Goal: Information Seeking & Learning: Learn about a topic

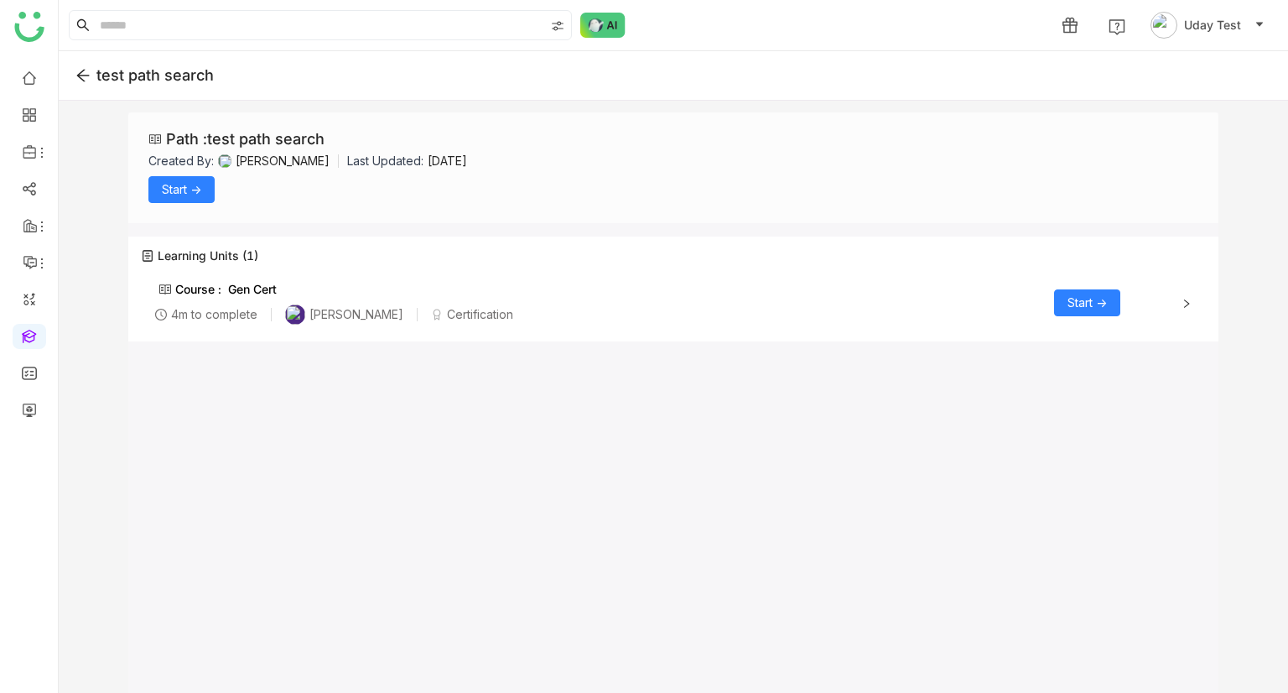
click at [1083, 307] on span "Start ->" at bounding box center [1086, 302] width 39 height 18
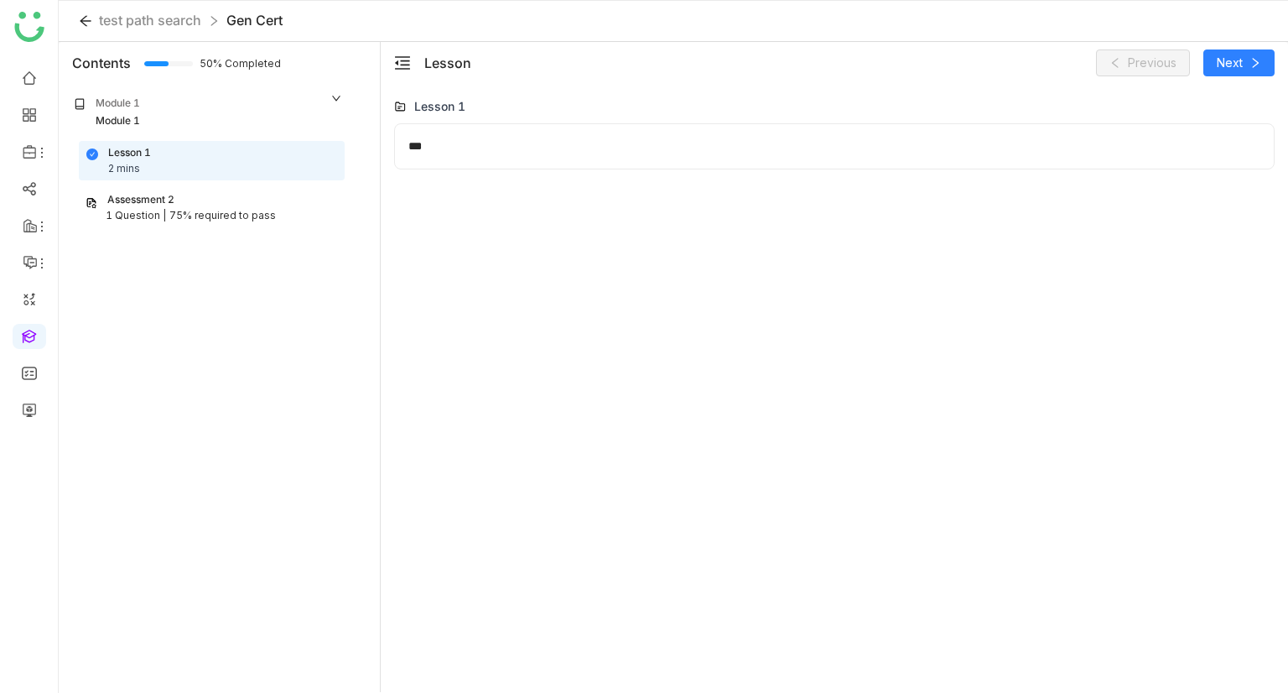
click at [214, 219] on div "75% required to pass" at bounding box center [222, 216] width 106 height 16
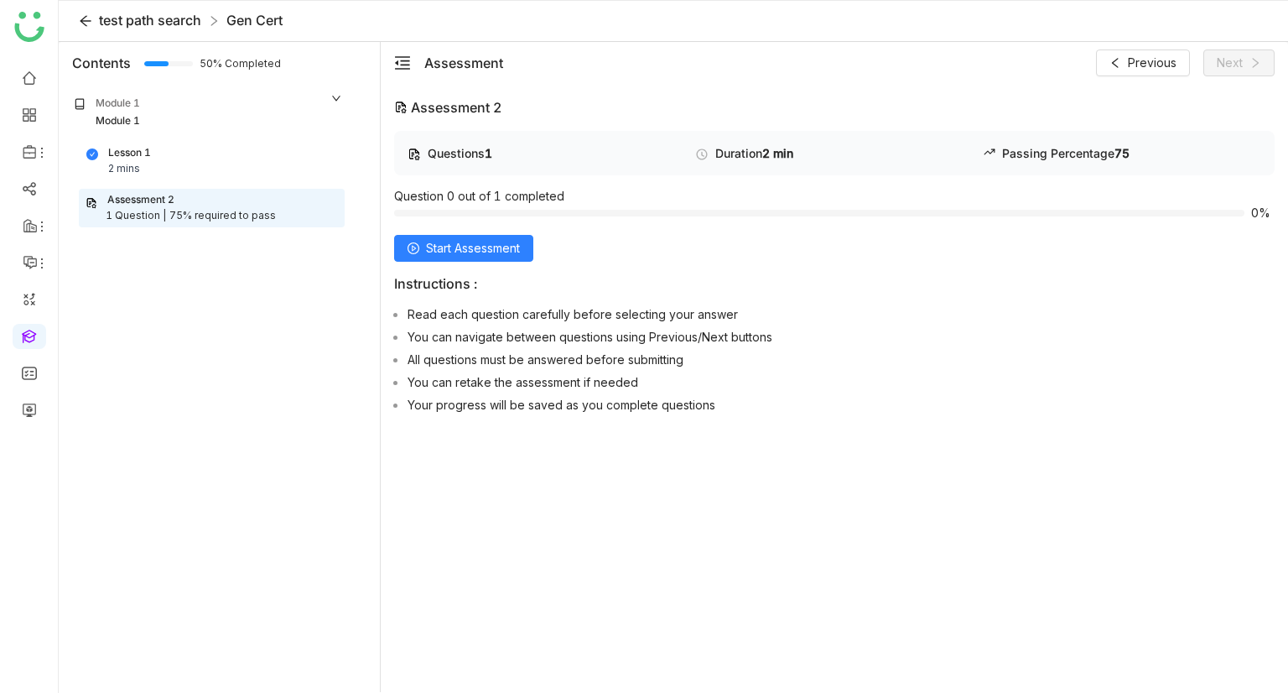
click at [151, 18] on span "test path search" at bounding box center [150, 20] width 102 height 17
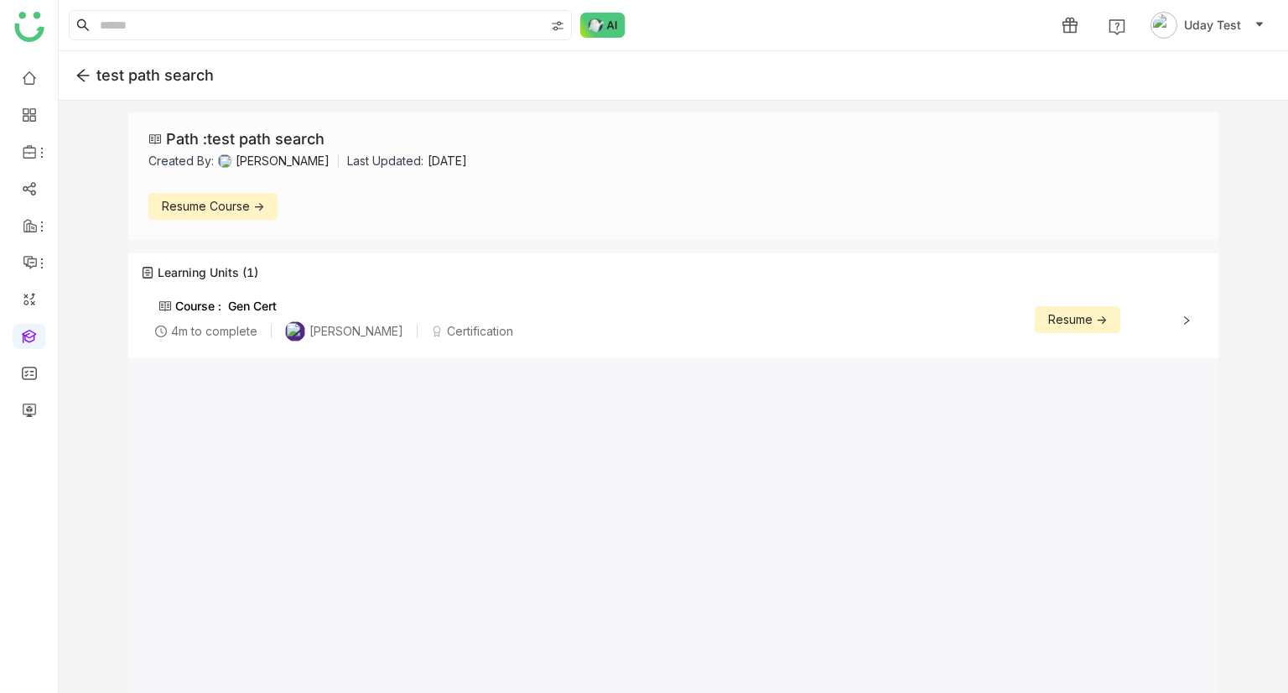
click at [180, 201] on span "Resume Course ->" at bounding box center [213, 206] width 102 height 18
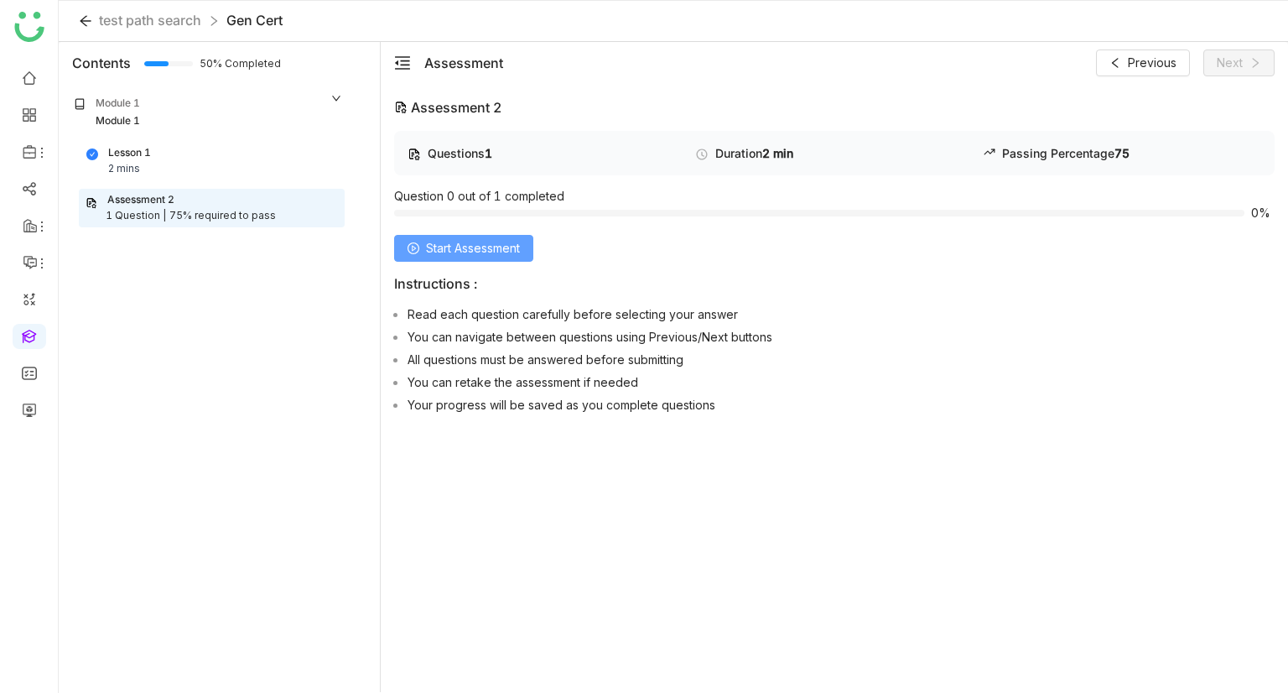
click at [482, 253] on span "Start Assessment" at bounding box center [473, 248] width 94 height 18
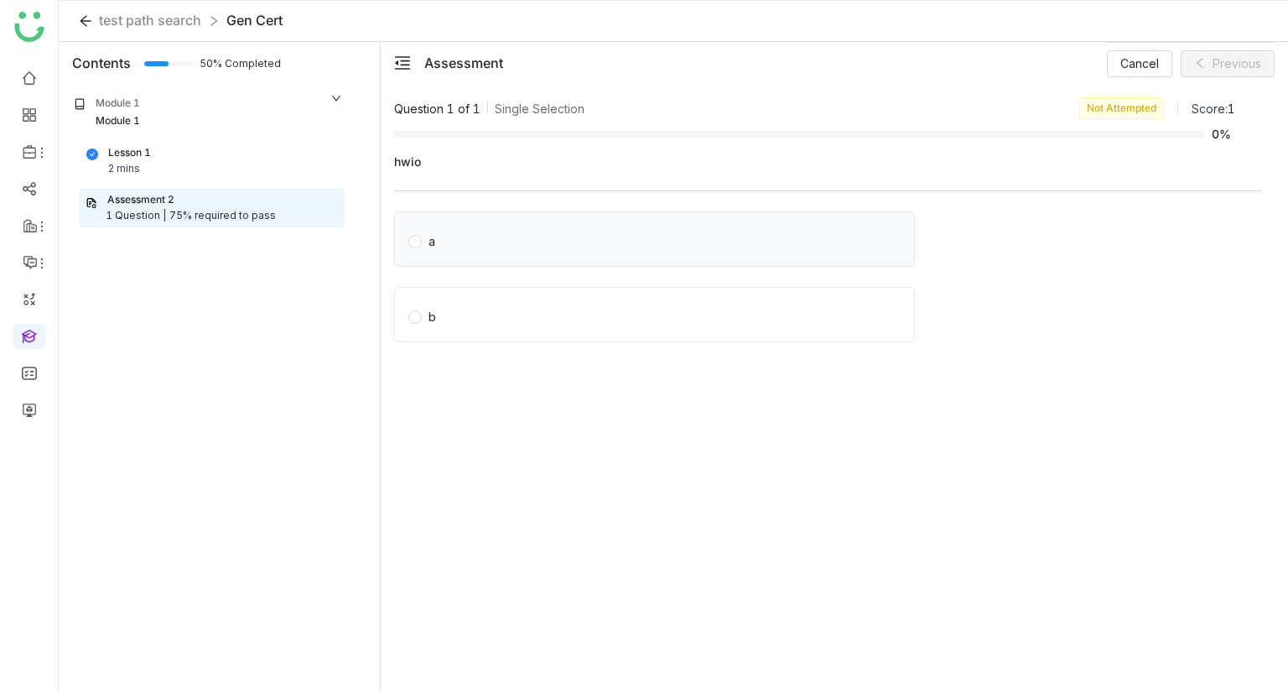
click at [542, 227] on label "a" at bounding box center [657, 238] width 499 height 23
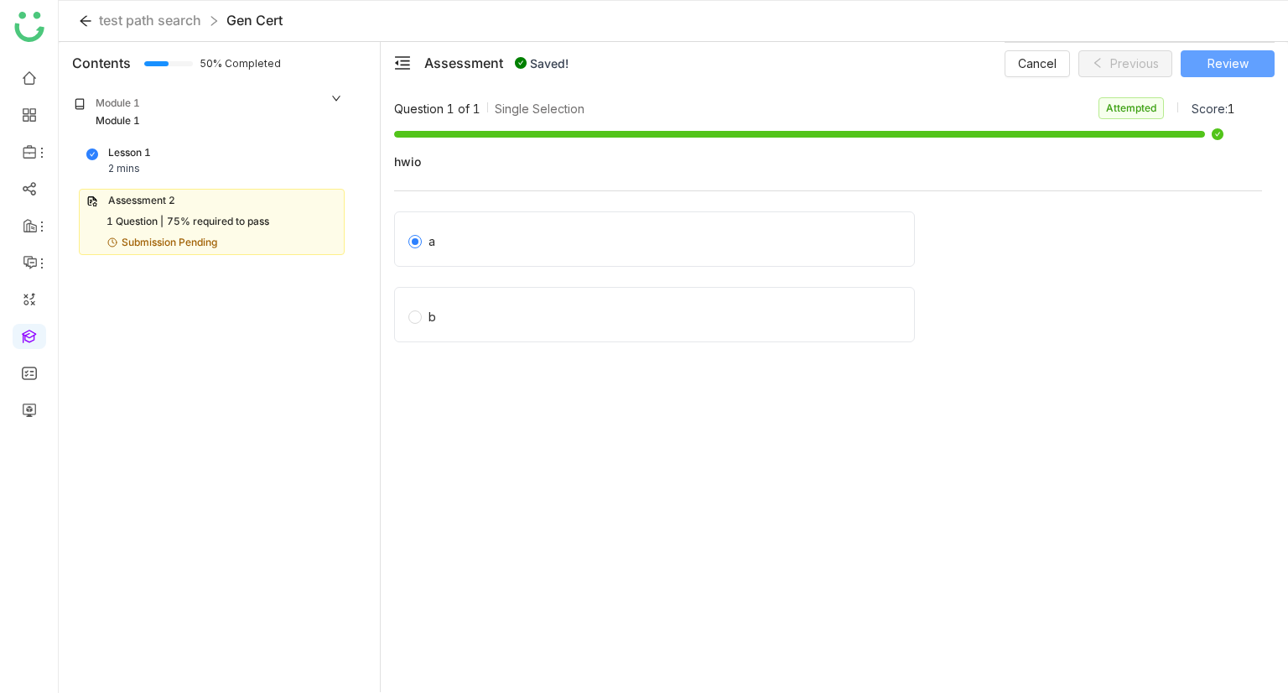
click at [1244, 71] on button "Review" at bounding box center [1228, 63] width 94 height 27
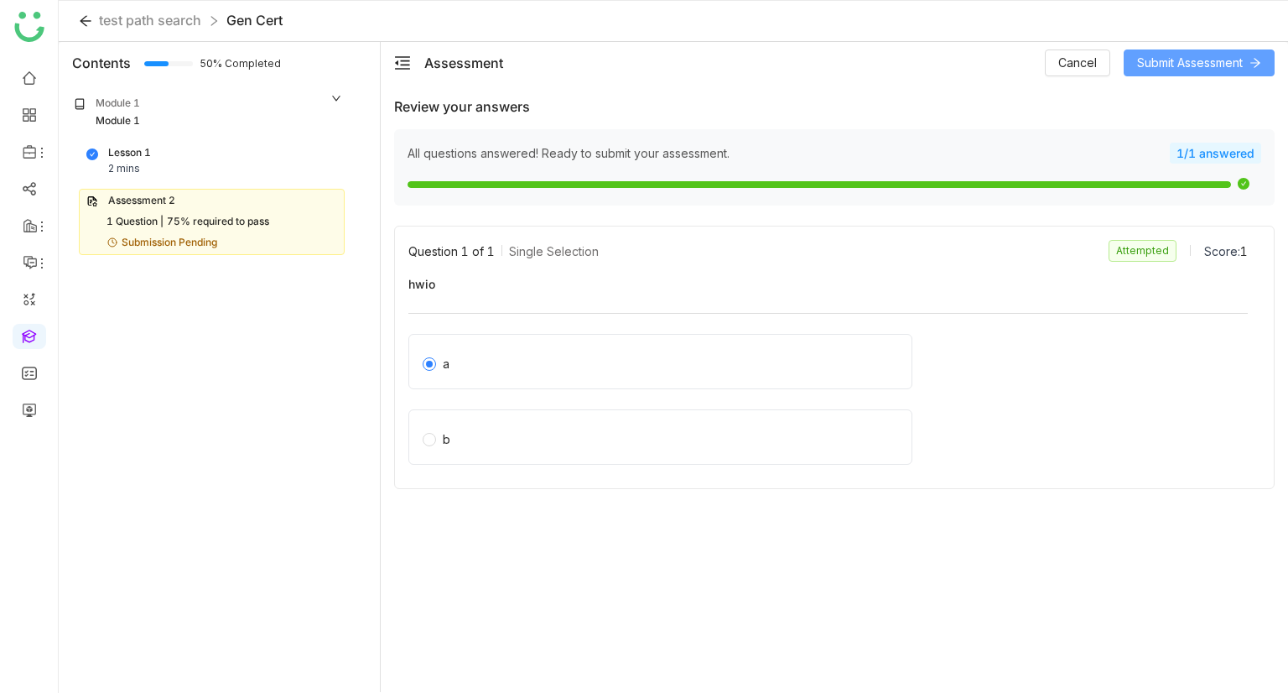
click at [1193, 68] on span "Submit Assessment" at bounding box center [1190, 63] width 106 height 18
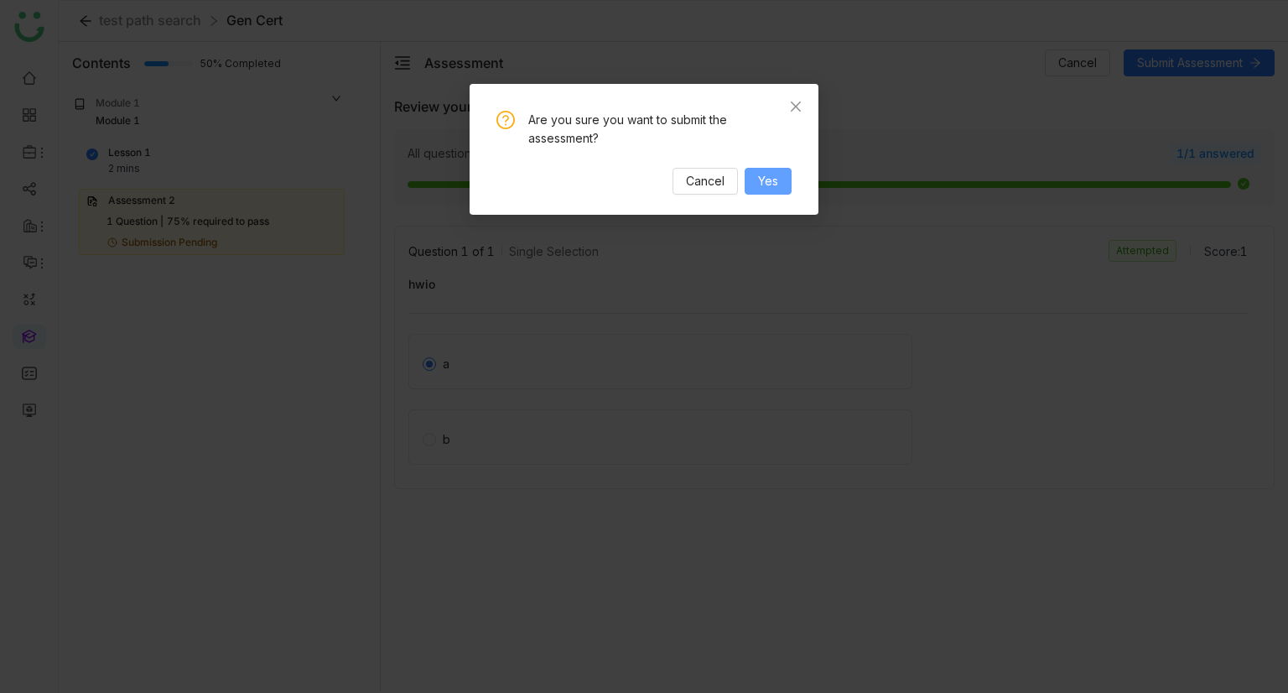
click at [778, 179] on button "Yes" at bounding box center [768, 181] width 47 height 27
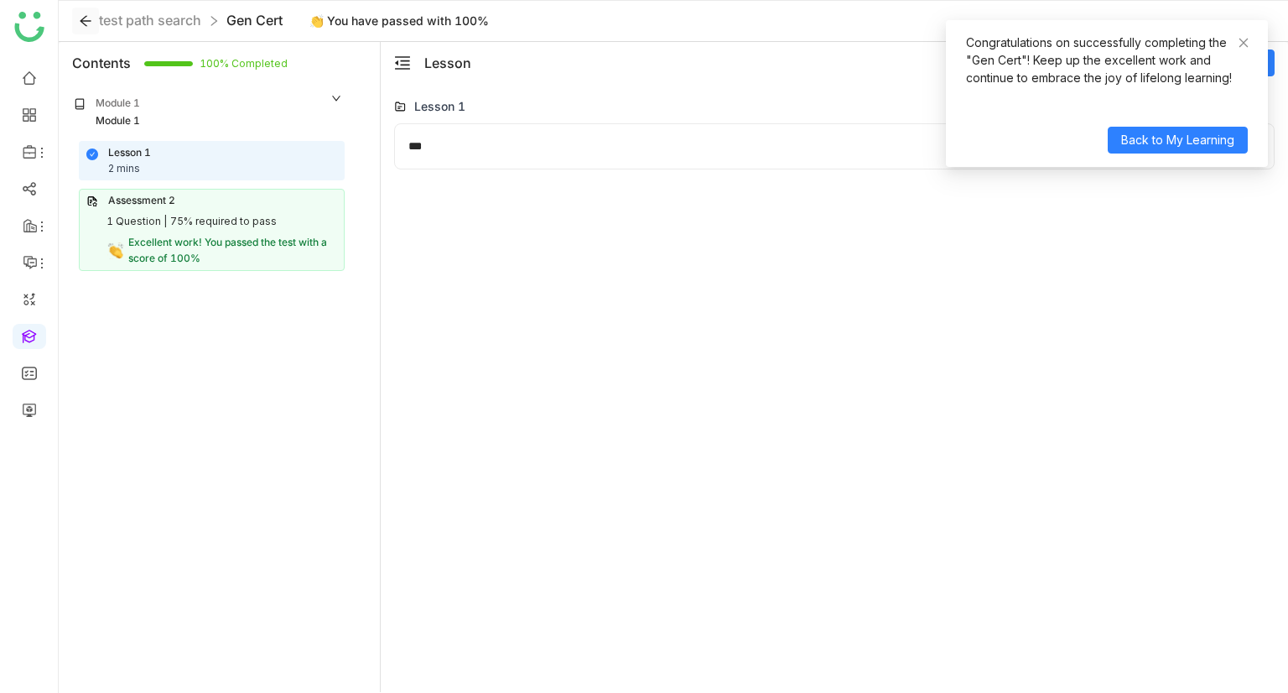
click at [79, 18] on icon at bounding box center [85, 20] width 13 height 13
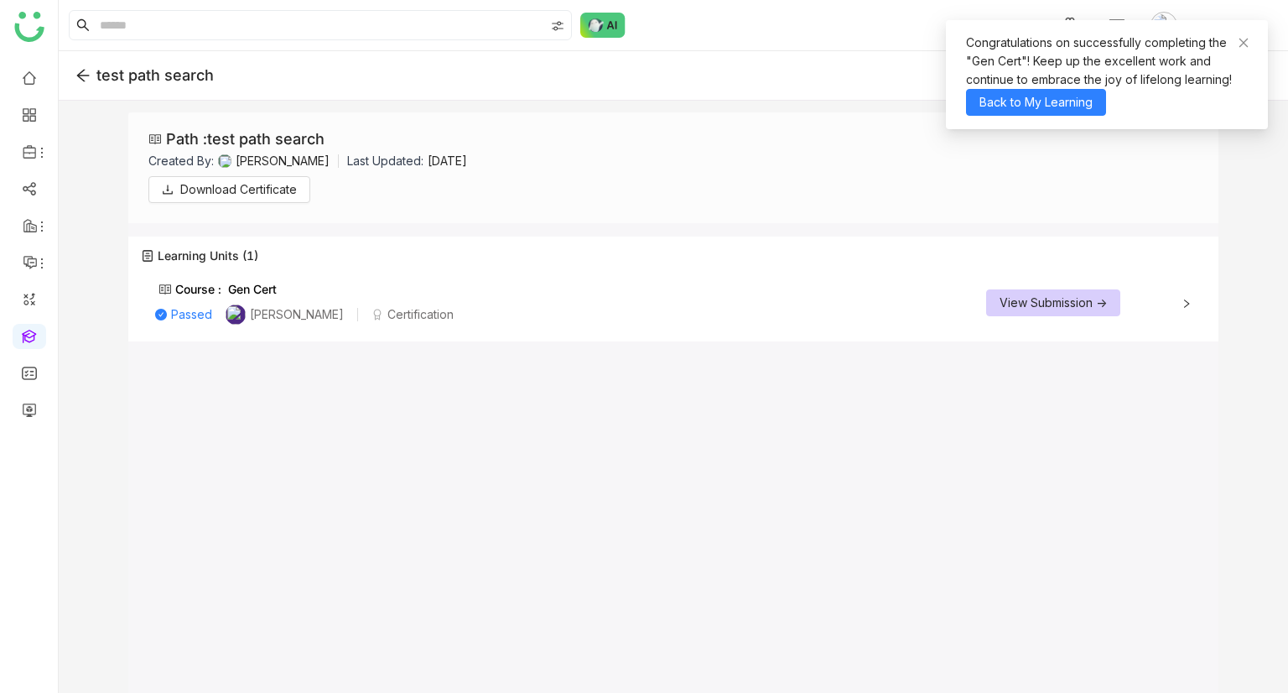
click at [1043, 306] on span "View Submission ->" at bounding box center [1052, 302] width 107 height 18
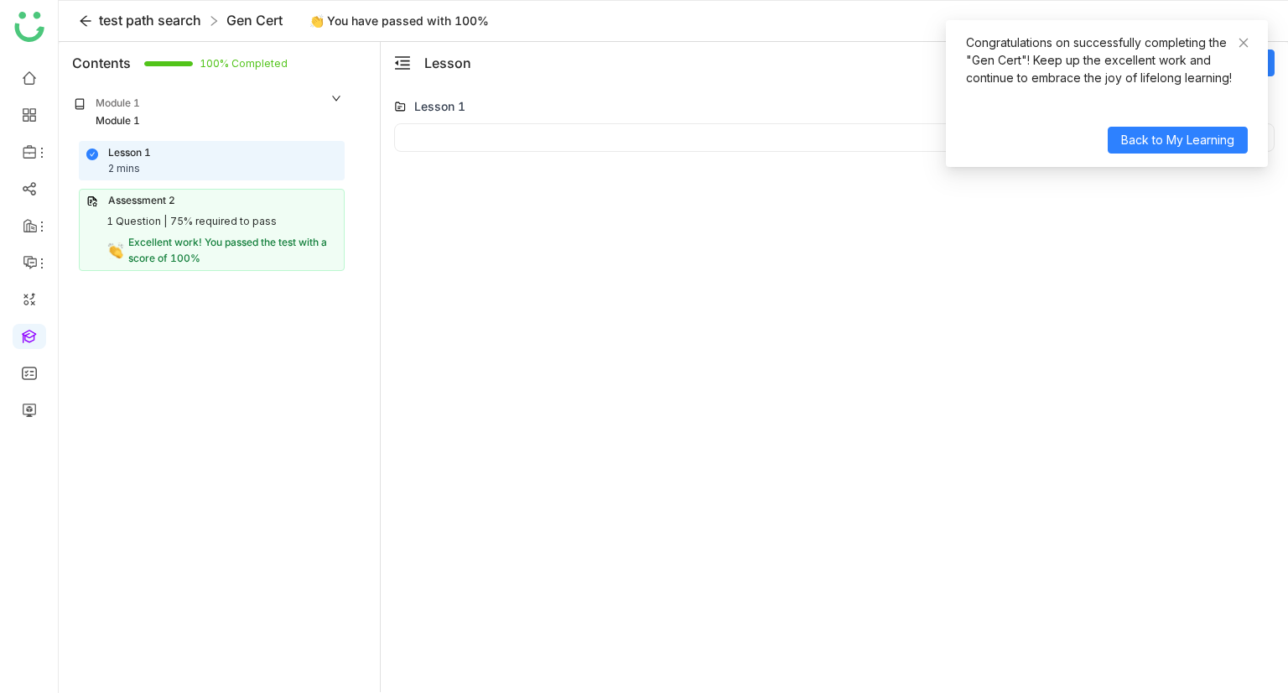
click at [126, 14] on span "test path search" at bounding box center [150, 20] width 102 height 17
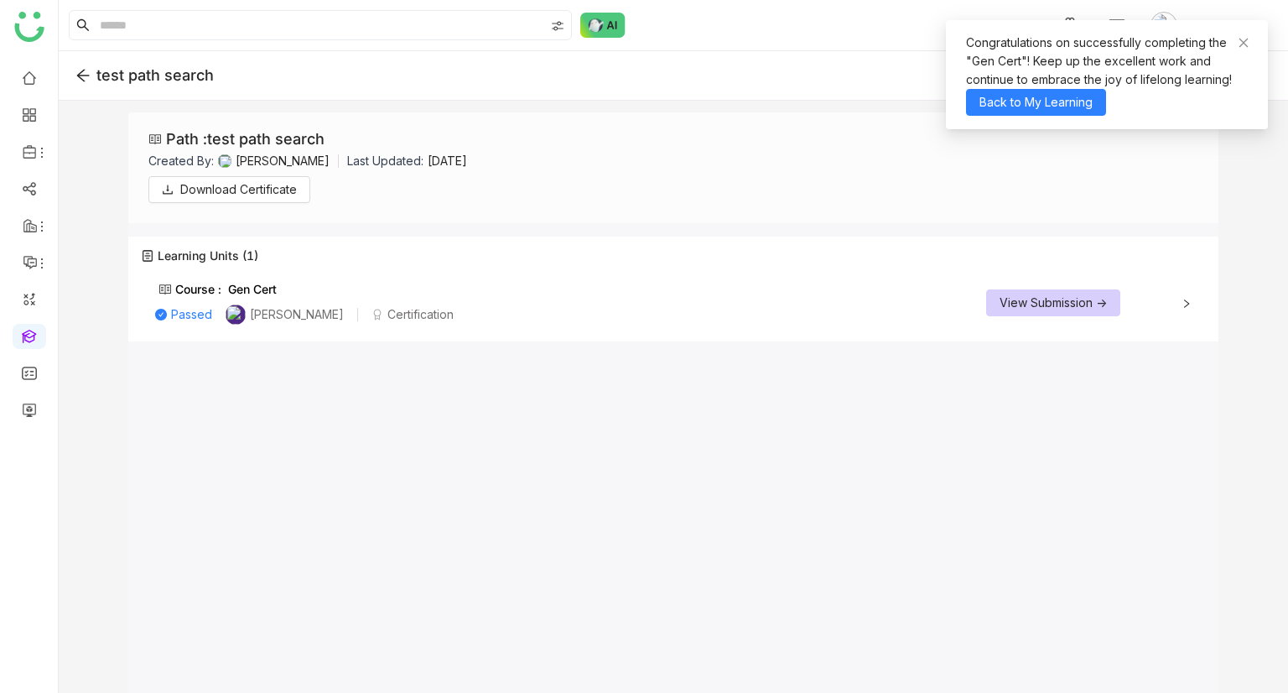
click at [83, 66] on div "test path search" at bounding box center [673, 75] width 1229 height 49
click at [83, 79] on icon at bounding box center [82, 75] width 15 height 15
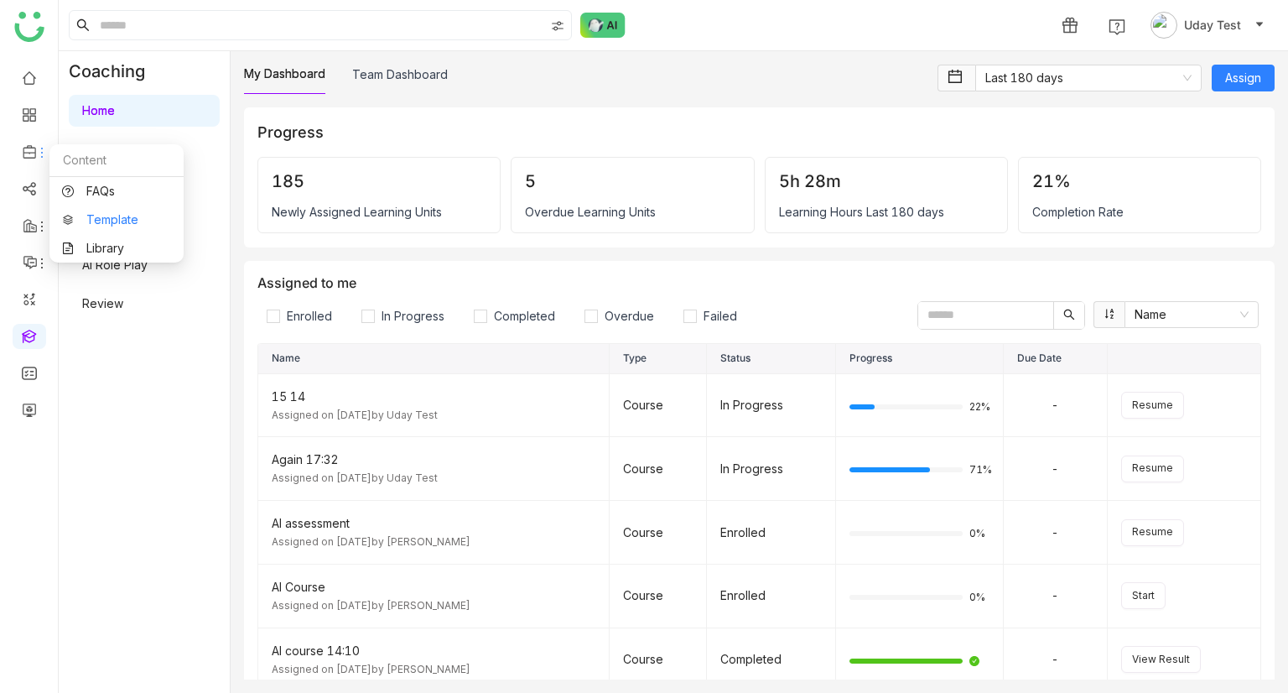
click at [91, 217] on link "Template" at bounding box center [116, 220] width 109 height 12
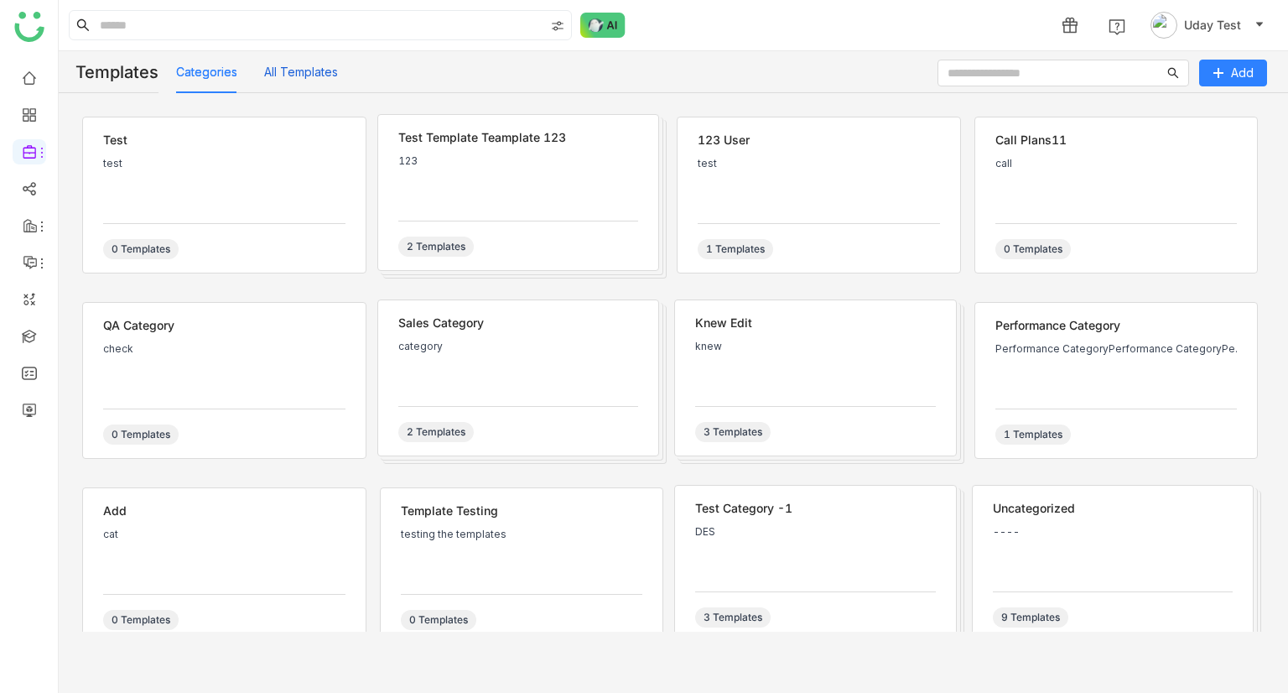
click at [298, 80] on button "All Templates" at bounding box center [301, 72] width 74 height 18
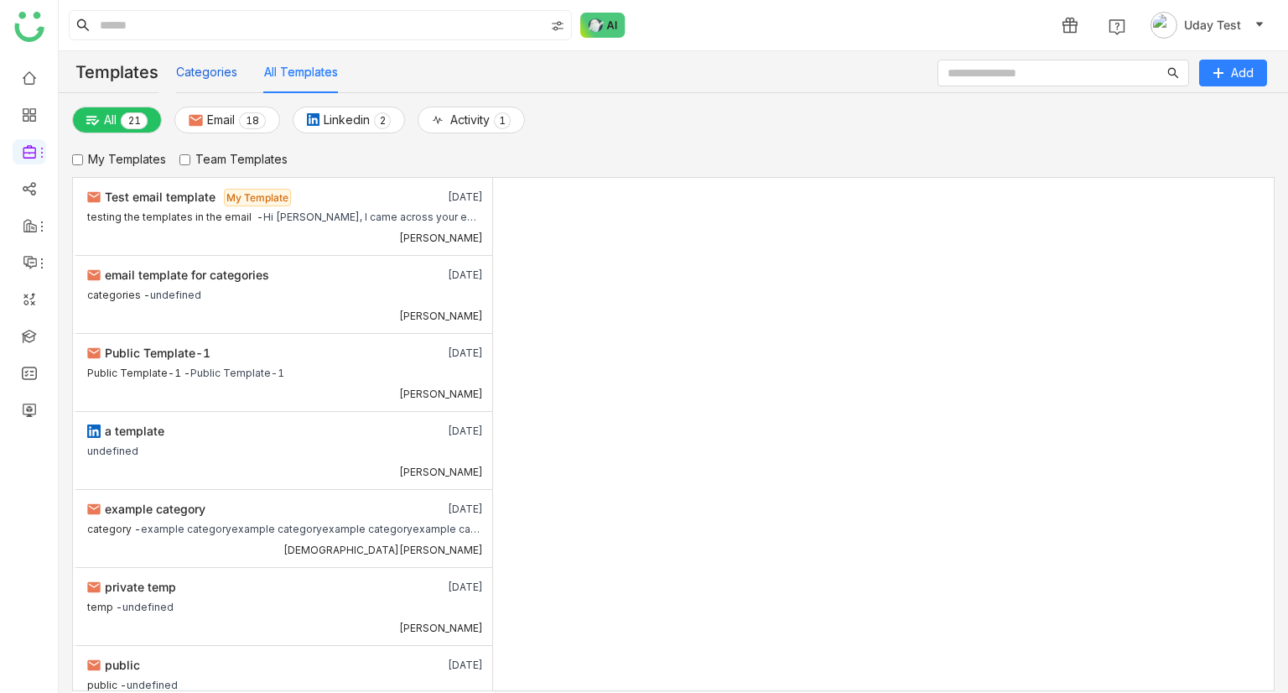
click at [225, 79] on button "Categories" at bounding box center [206, 72] width 61 height 18
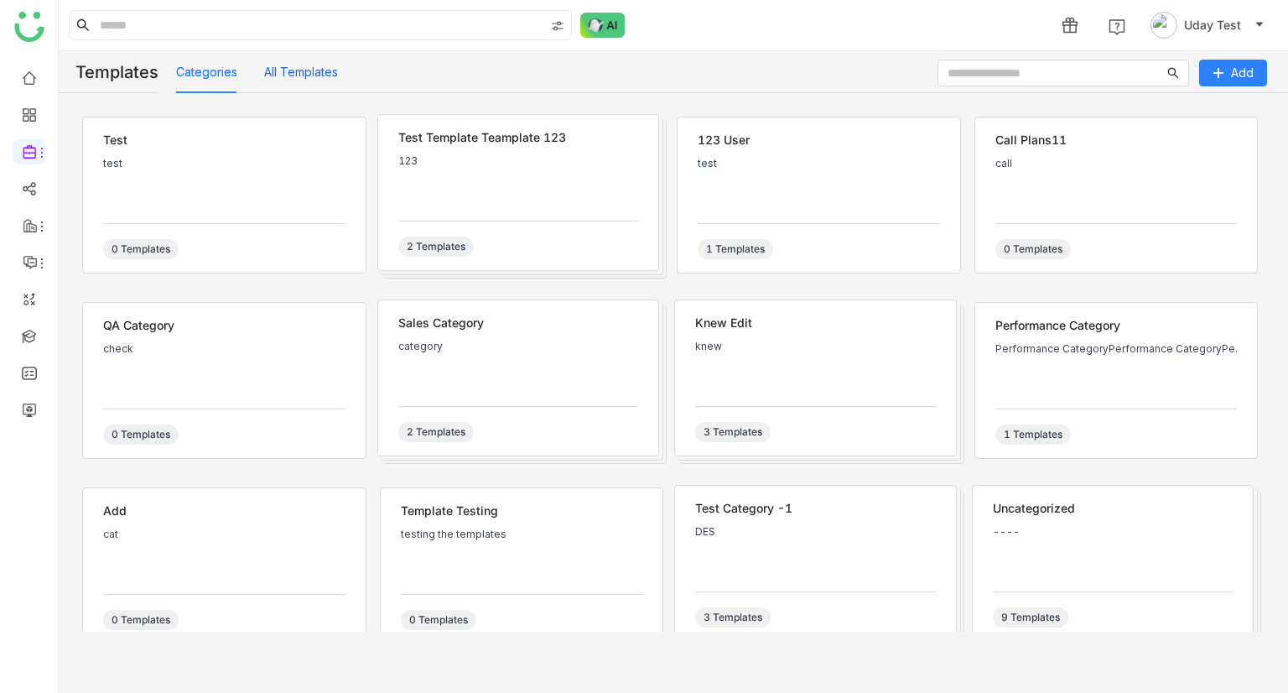
click at [271, 80] on button "All Templates" at bounding box center [301, 72] width 74 height 18
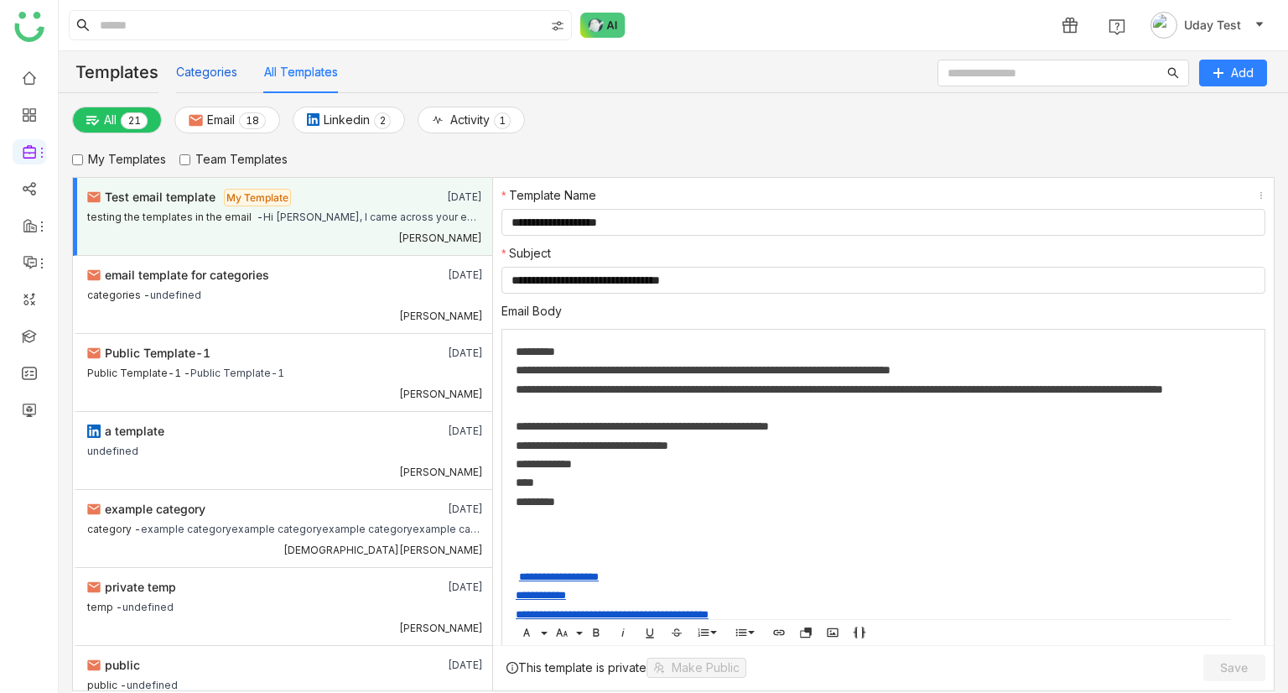
click at [216, 79] on button "Categories" at bounding box center [206, 72] width 61 height 18
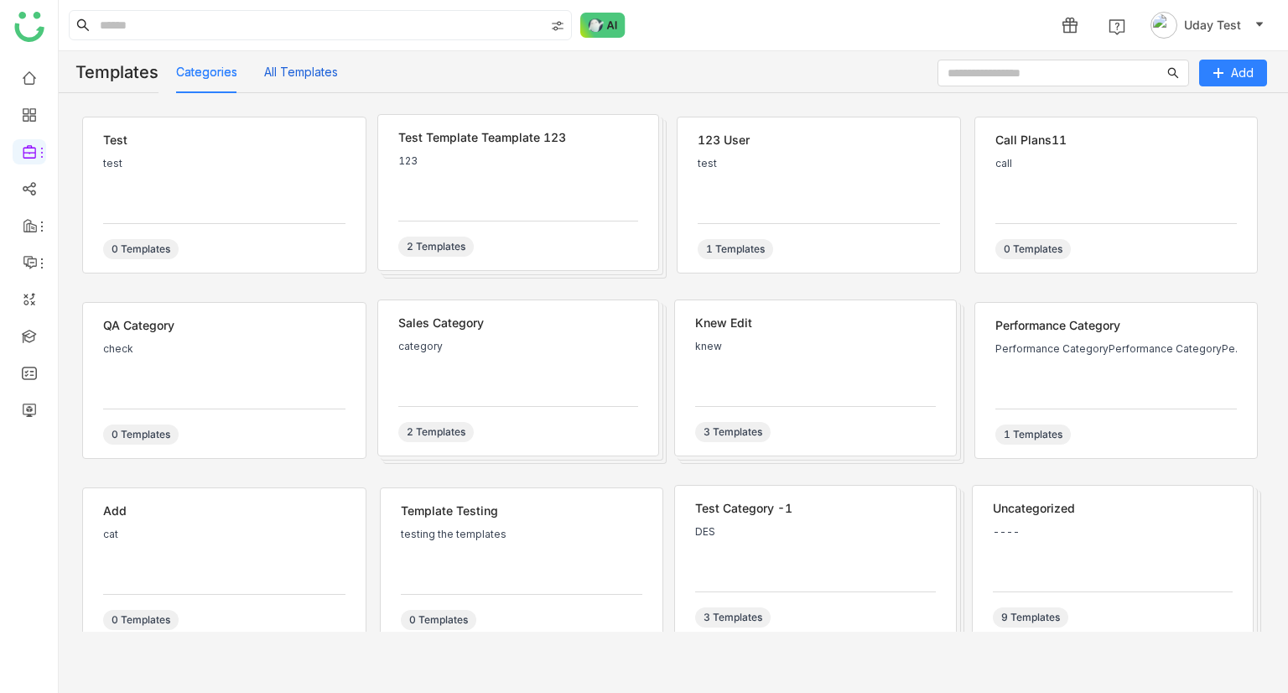
click at [283, 71] on button "All Templates" at bounding box center [301, 72] width 74 height 18
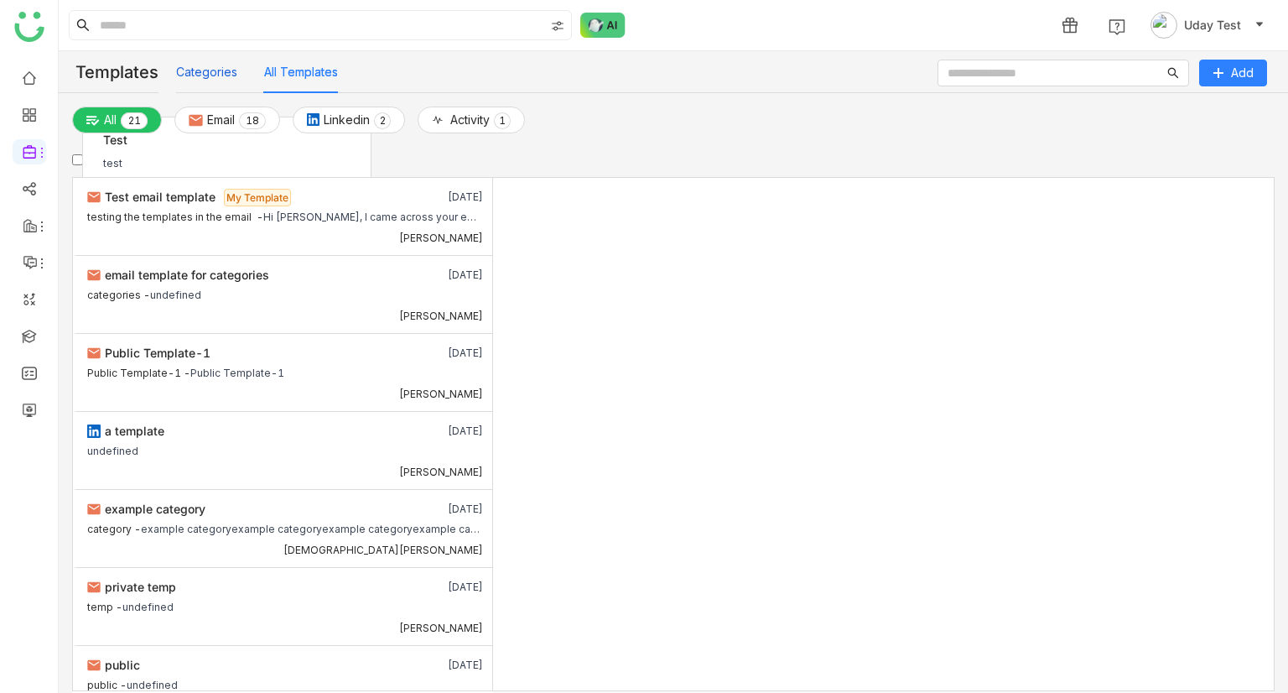
click at [229, 75] on button "Categories" at bounding box center [206, 72] width 61 height 18
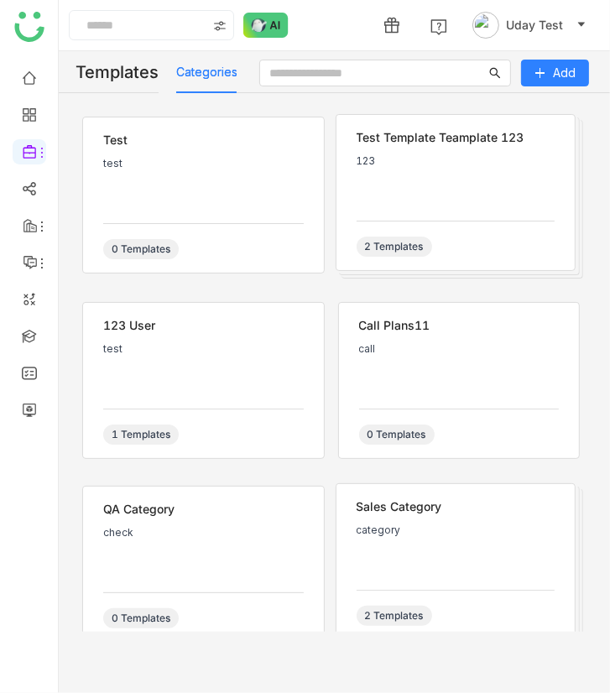
click at [214, 81] on div "Categories" at bounding box center [206, 72] width 61 height 42
drag, startPoint x: 233, startPoint y: 82, endPoint x: 221, endPoint y: 82, distance: 11.7
click at [221, 82] on div "Categories All Templates" at bounding box center [257, 72] width 162 height 42
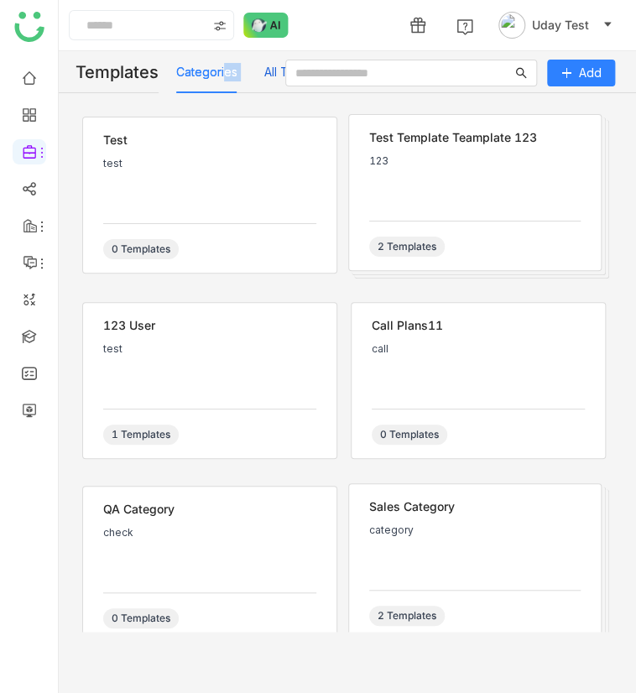
click at [275, 71] on button "All Templates" at bounding box center [301, 72] width 74 height 18
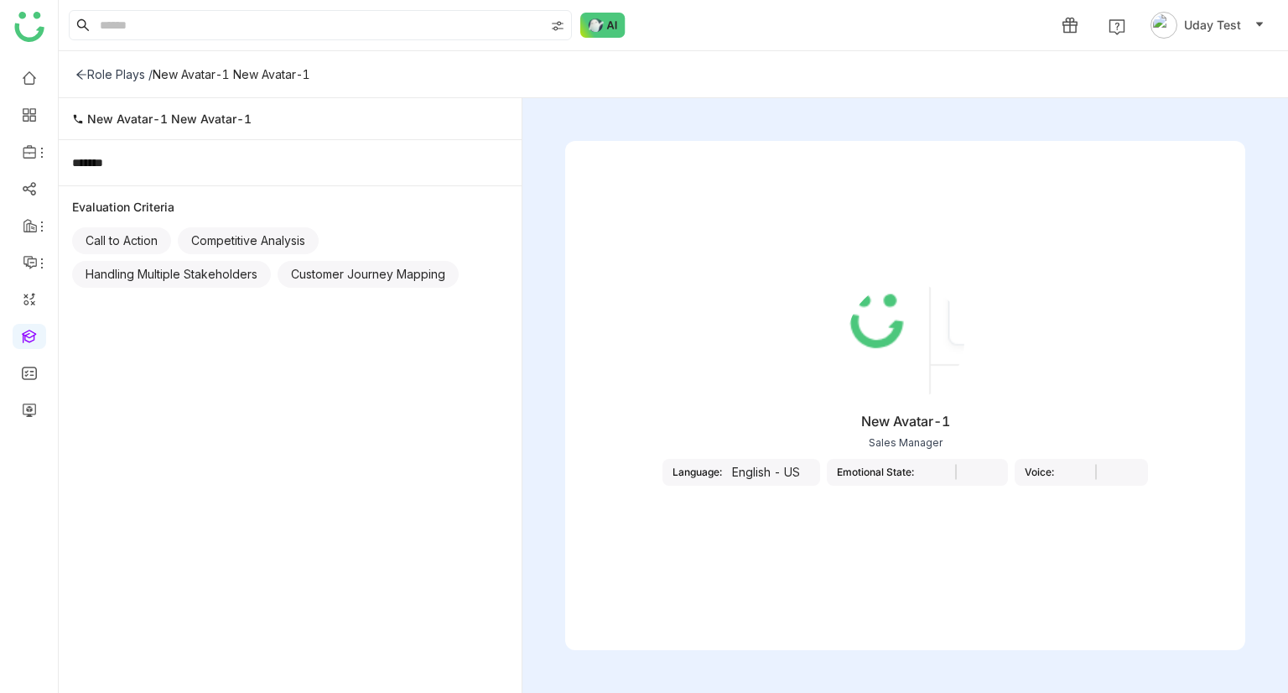
click at [881, 425] on div "New Avatar-1" at bounding box center [905, 421] width 89 height 17
click at [883, 423] on div "New Avatar-1" at bounding box center [905, 421] width 89 height 17
click at [33, 338] on link at bounding box center [29, 335] width 15 height 14
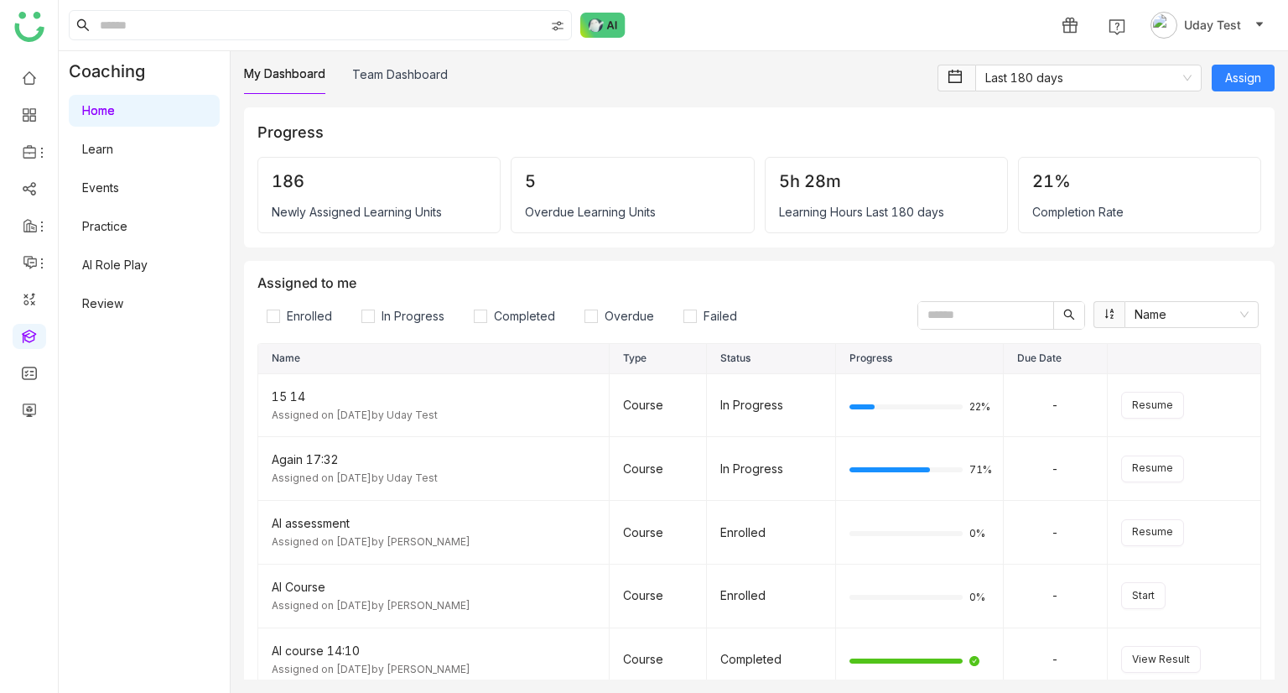
click at [105, 226] on link "Practice" at bounding box center [104, 226] width 45 height 14
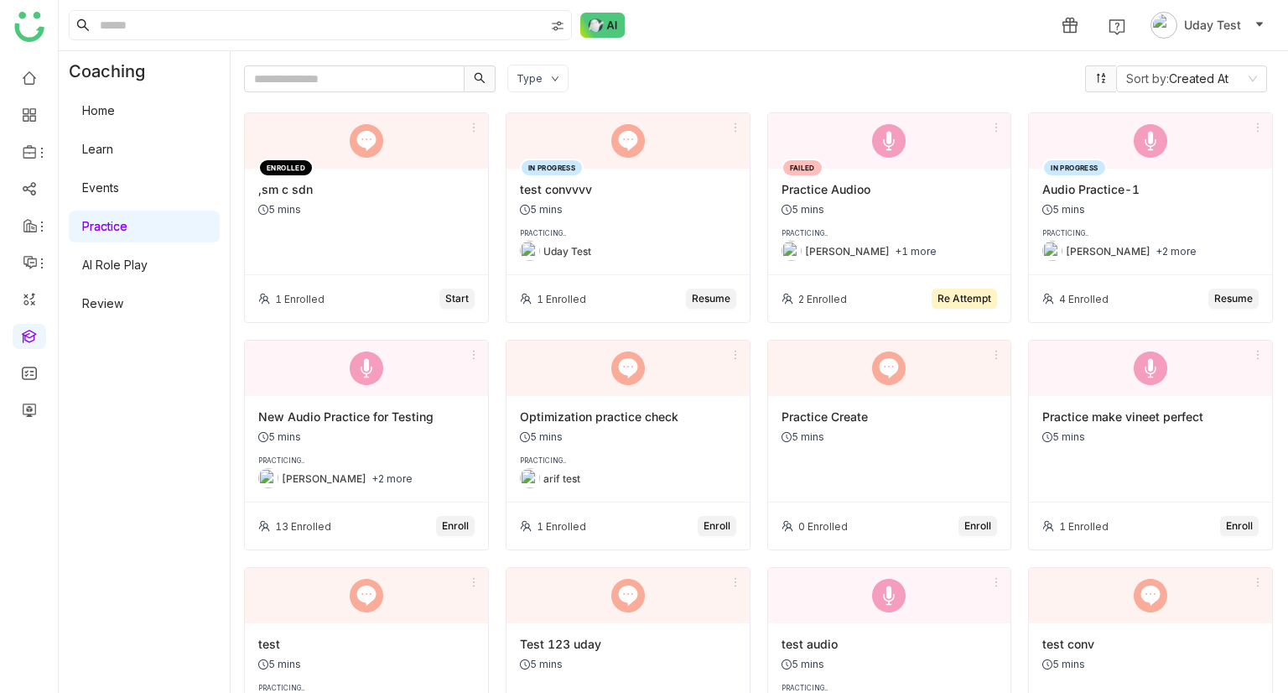
click at [105, 226] on link "Practice" at bounding box center [104, 226] width 45 height 14
click at [664, 219] on div "IN PROGRESS test convvvv 5 mins PRACTICING.. Uday Test" at bounding box center [627, 222] width 243 height 106
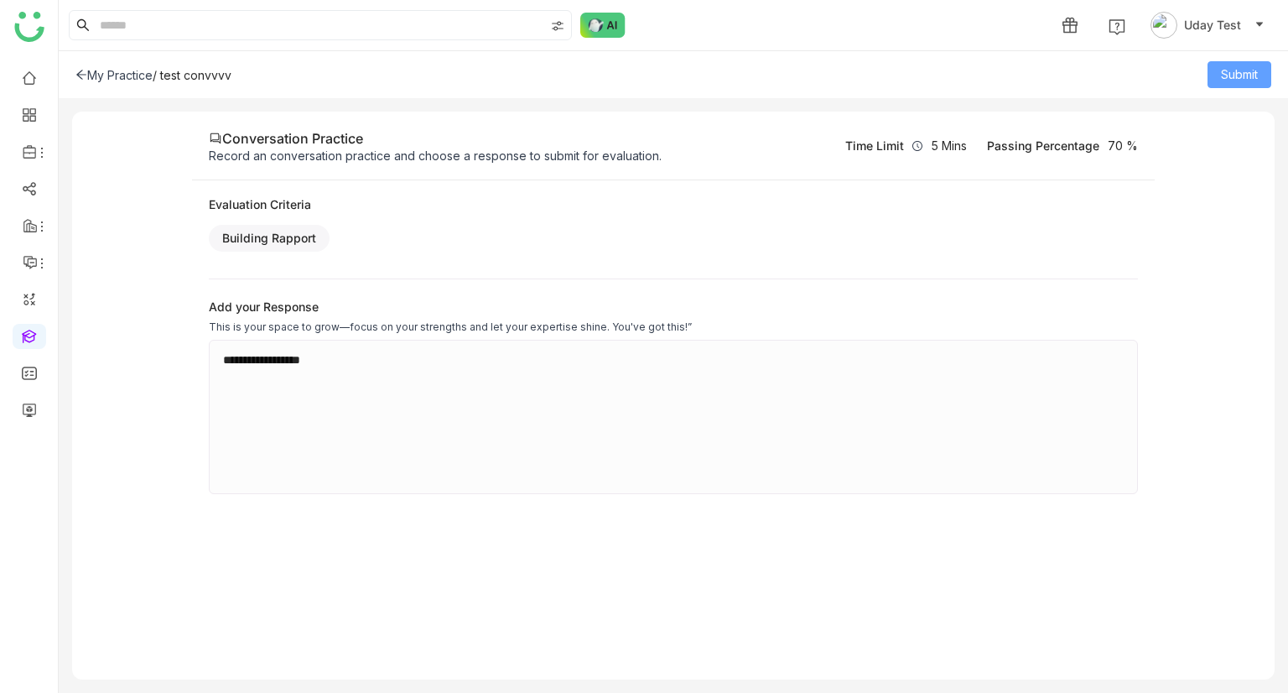
click at [1231, 68] on span "Submit" at bounding box center [1239, 74] width 37 height 18
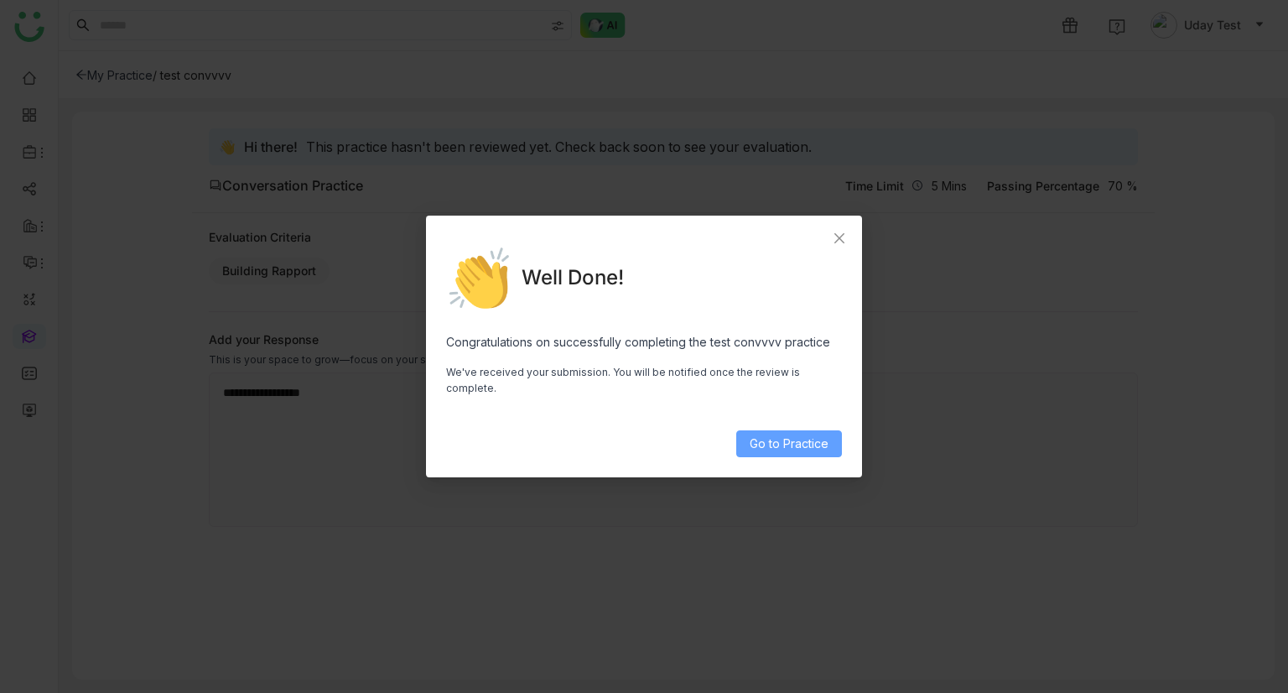
click at [812, 434] on span "Go to Practice" at bounding box center [789, 443] width 79 height 18
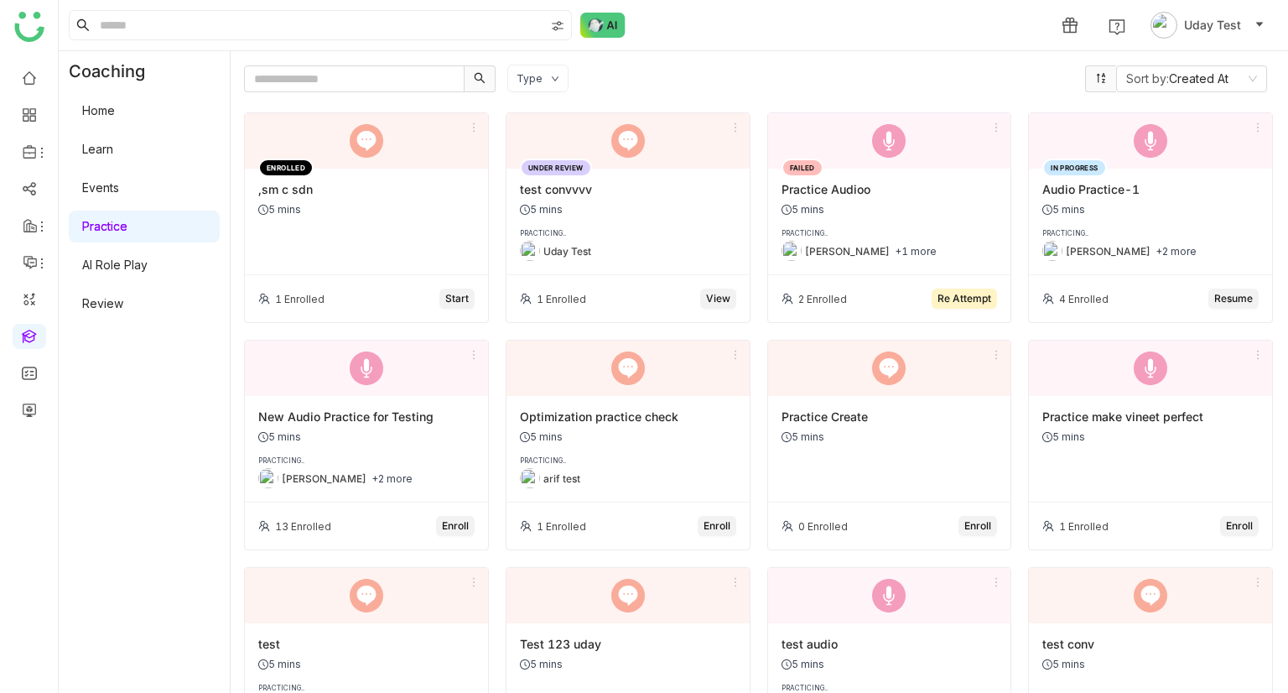
click at [882, 222] on div "FAILED Practice Audioo 5 mins PRACTICING.. Uday Bhanu +1 more" at bounding box center [889, 222] width 243 height 106
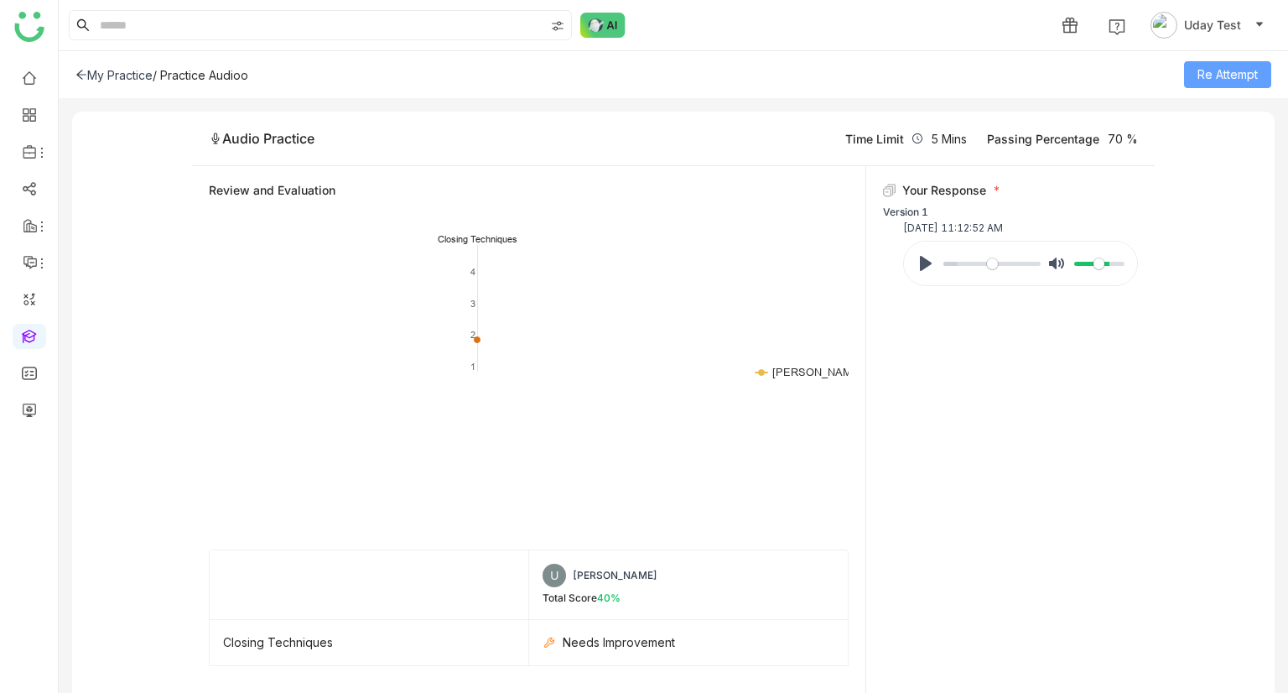
click at [1216, 79] on span "Re Attempt" at bounding box center [1227, 74] width 60 height 18
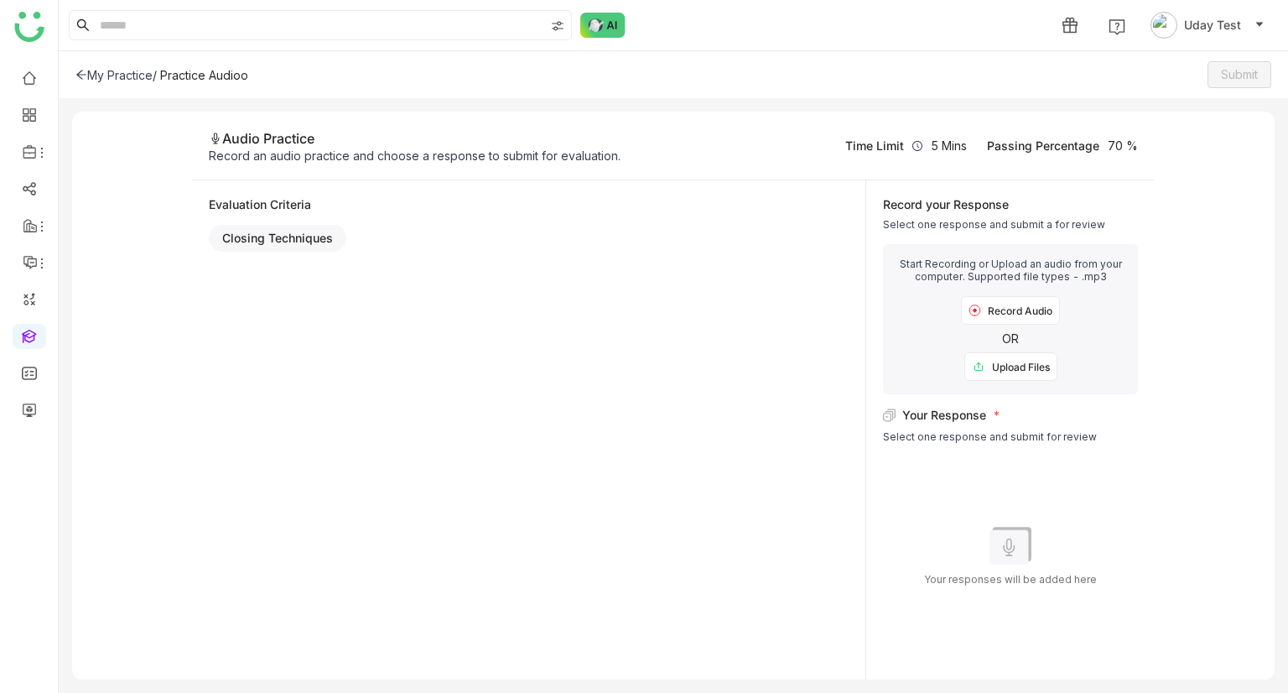
click at [976, 309] on img at bounding box center [974, 310] width 13 height 13
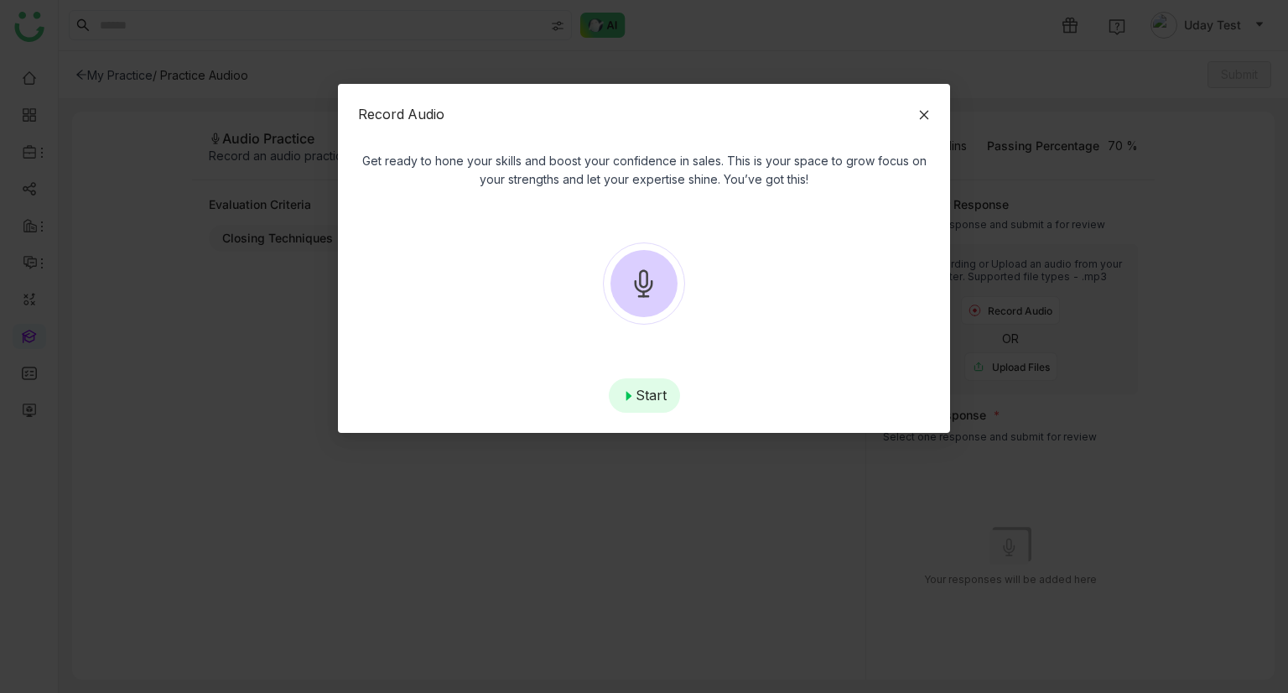
click at [637, 393] on div "Start" at bounding box center [644, 395] width 71 height 34
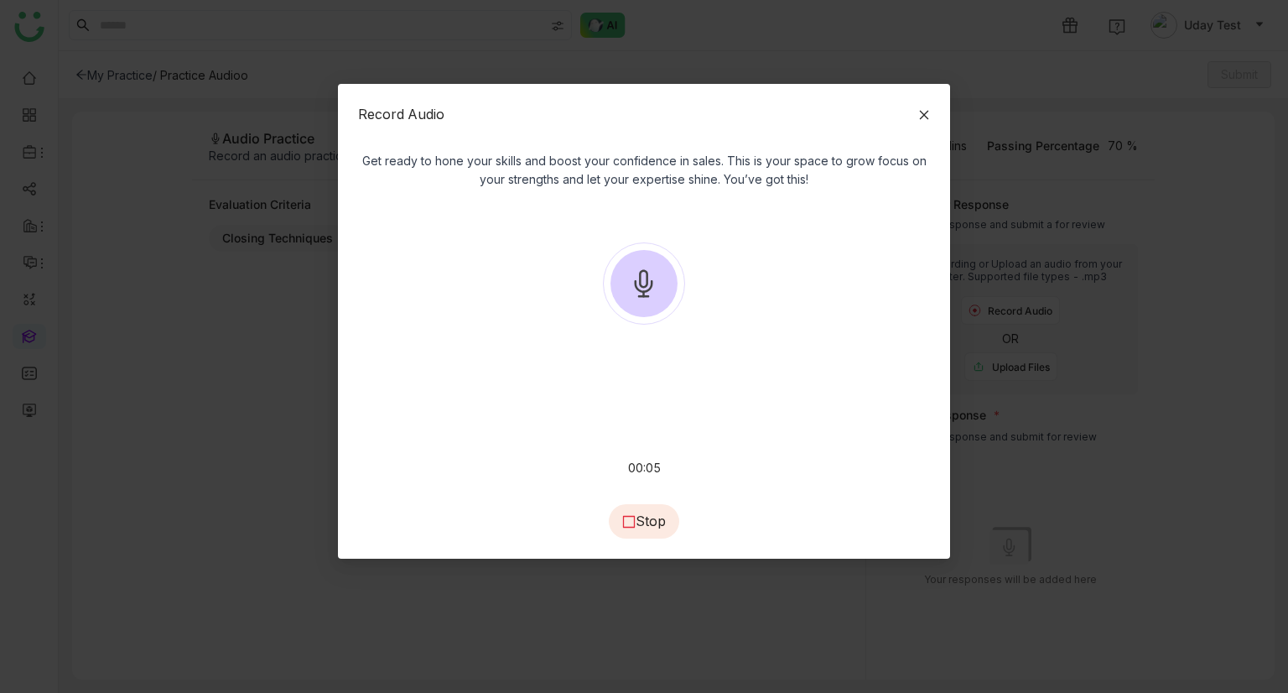
click at [651, 516] on div "Stop" at bounding box center [644, 521] width 70 height 34
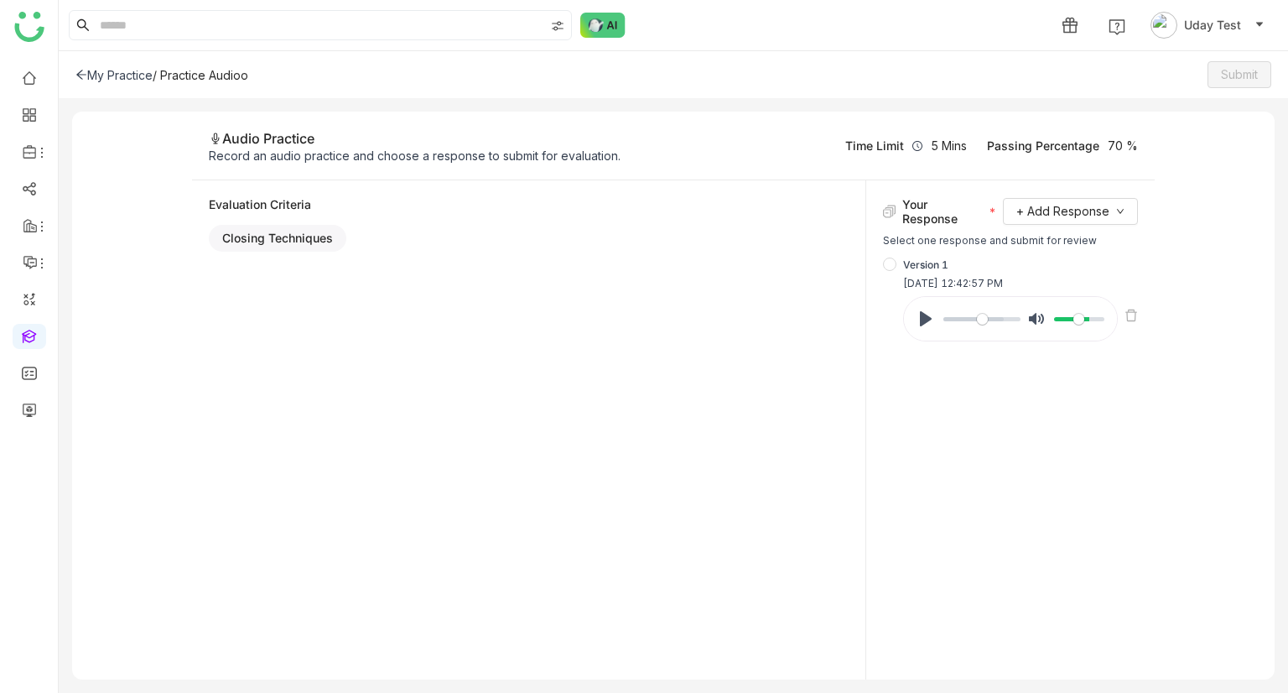
click at [1123, 308] on div "Pause Play % buffered 00:00 Unmute Mute" at bounding box center [1020, 315] width 234 height 52
click at [1137, 313] on icon at bounding box center [1130, 315] width 13 height 13
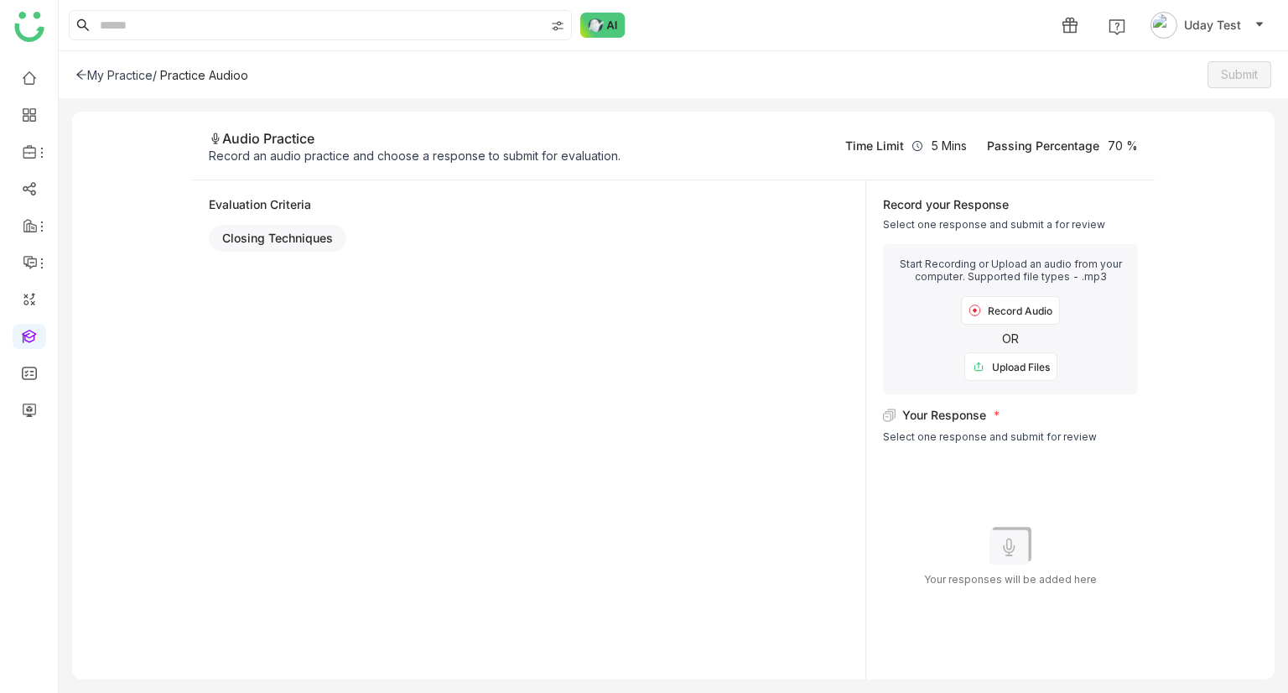
click at [983, 306] on div "Record Audio" at bounding box center [1010, 310] width 99 height 29
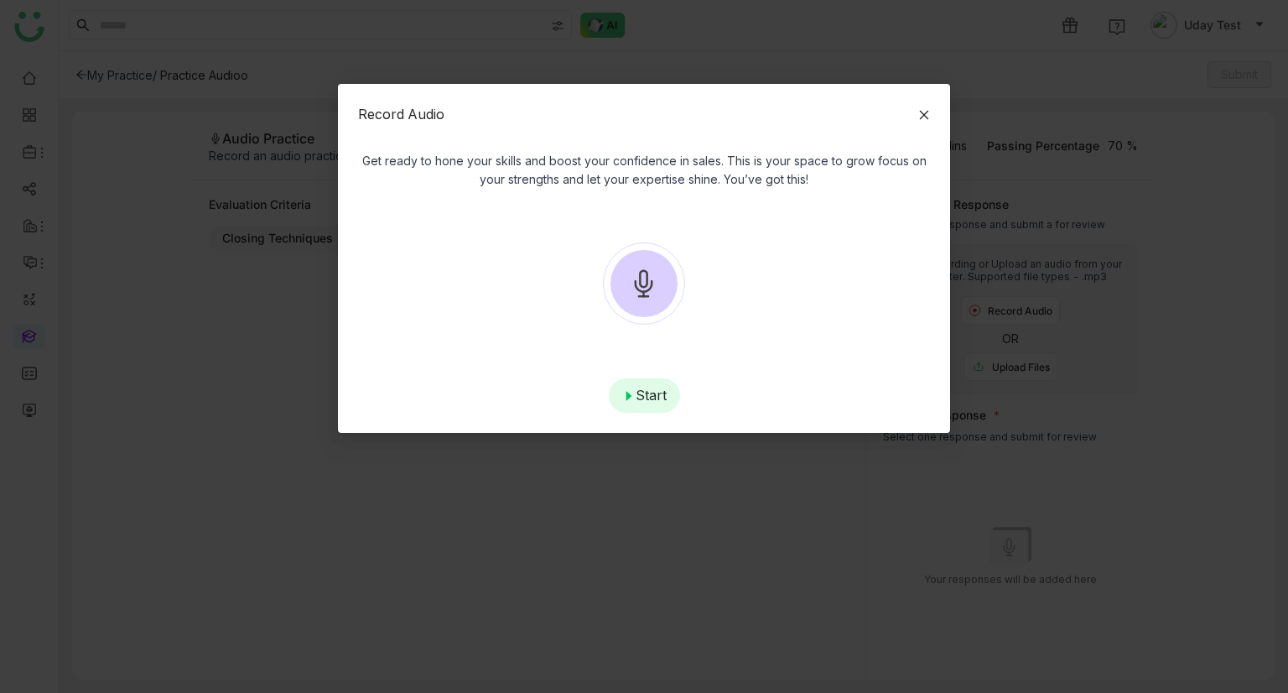
click at [659, 389] on div "Start" at bounding box center [644, 395] width 71 height 34
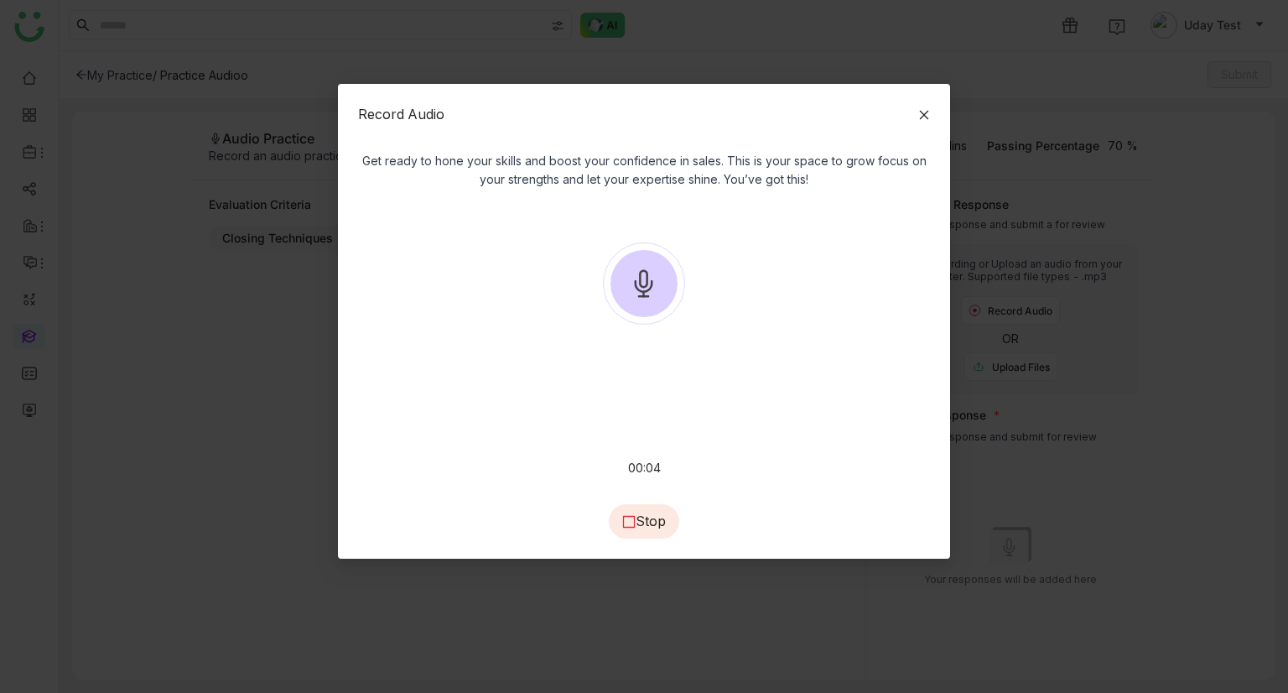
click at [646, 519] on div "Stop" at bounding box center [644, 521] width 70 height 34
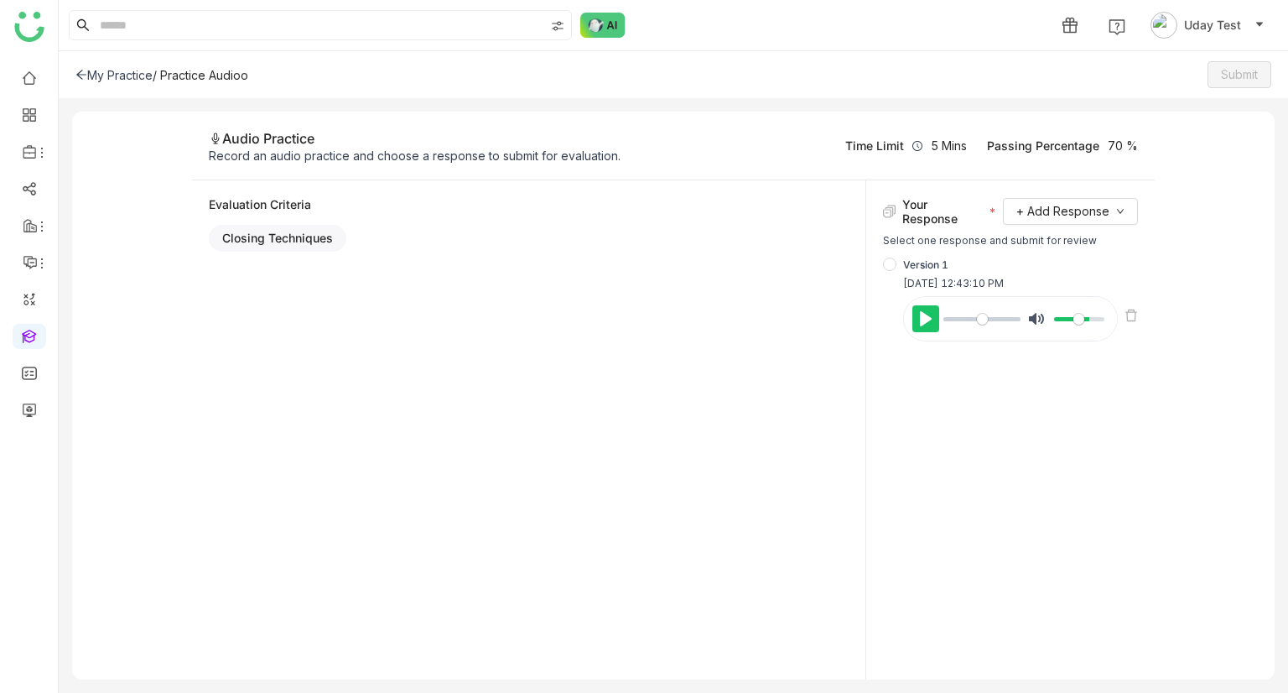
click at [927, 323] on button "Pause Play" at bounding box center [925, 318] width 27 height 27
type input "*****"
click at [912, 309] on button "Pause Play" at bounding box center [925, 318] width 27 height 27
click at [933, 317] on button "Pause Play" at bounding box center [925, 318] width 27 height 27
type input "***"
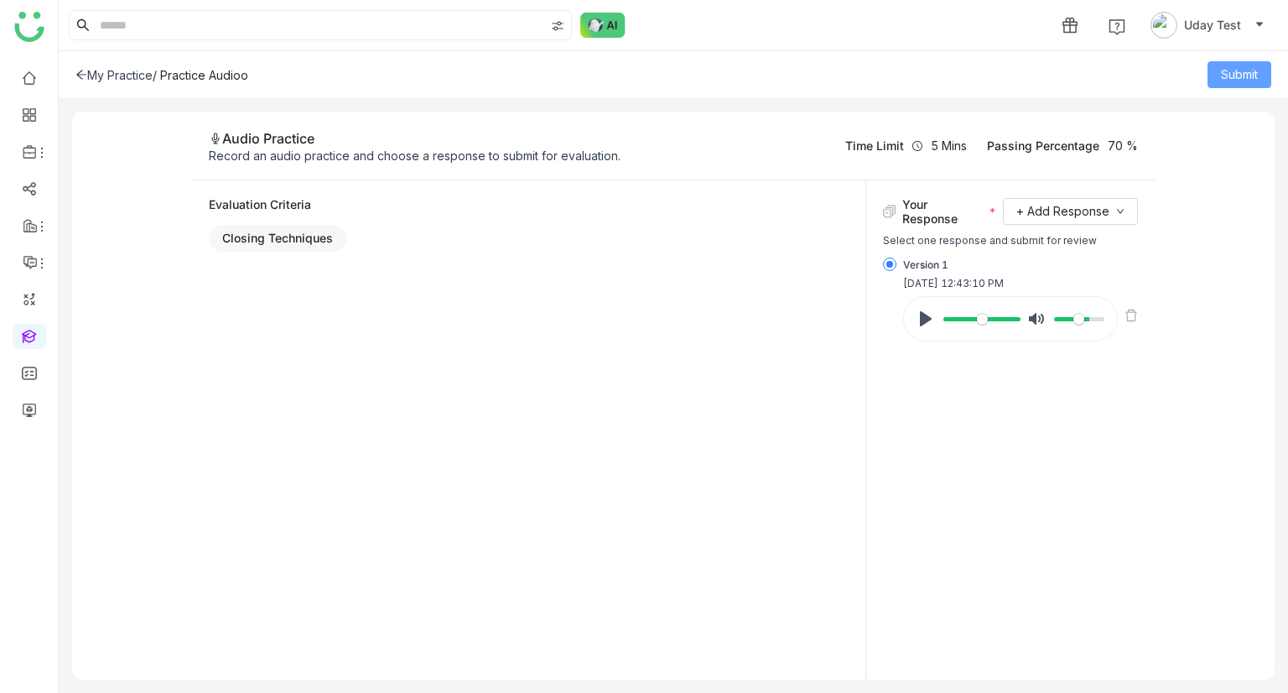
click at [1259, 67] on button "Submit" at bounding box center [1239, 74] width 64 height 27
